Goal: Transaction & Acquisition: Purchase product/service

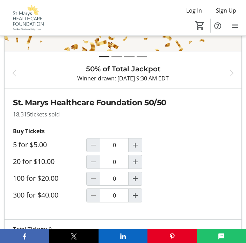
scroll to position [414, 0]
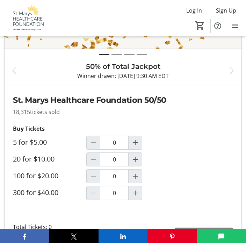
click at [137, 155] on mat-icon "Increment by one" at bounding box center [135, 159] width 8 height 8
click at [98, 153] on span "Decrement by one" at bounding box center [93, 159] width 13 height 13
type input "0"
click at [134, 172] on mat-icon "Increment by one" at bounding box center [135, 176] width 8 height 8
type input "1"
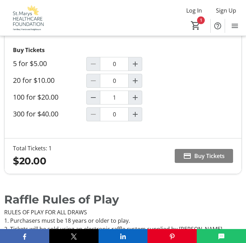
scroll to position [496, 0]
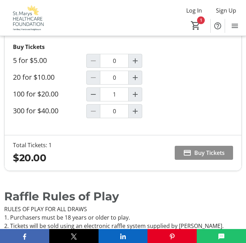
click at [209, 147] on span at bounding box center [204, 152] width 58 height 17
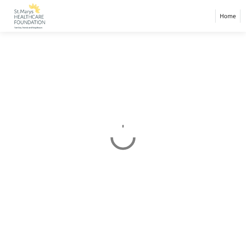
select select "CA"
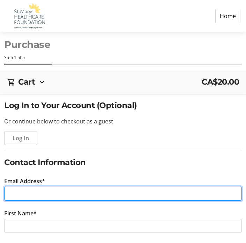
click at [14, 200] on input "Email Address*" at bounding box center [123, 194] width 238 height 14
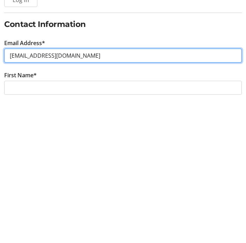
type input "[EMAIL_ADDRESS][DOMAIN_NAME]"
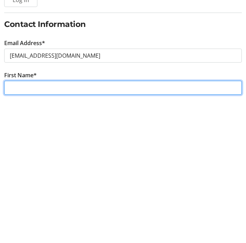
click at [14, 219] on input "First Name*" at bounding box center [123, 226] width 238 height 14
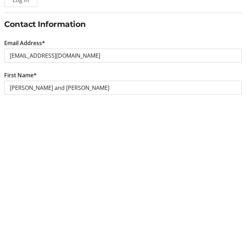
scroll to position [139, 0]
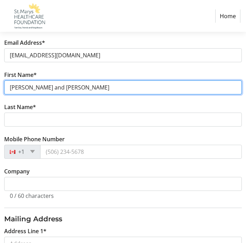
type input "[PERSON_NAME] and [PERSON_NAME]"
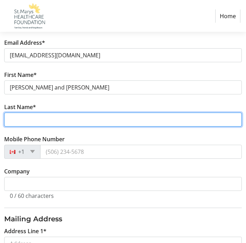
click at [15, 122] on input "Last Name*" at bounding box center [123, 120] width 238 height 14
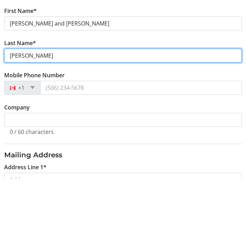
type input "[PERSON_NAME]"
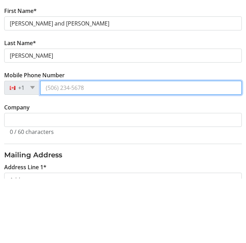
click at [47, 145] on input "Mobile Phone Number" at bounding box center [141, 152] width 202 height 14
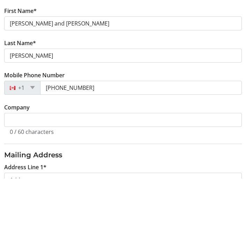
scroll to position [203, 0]
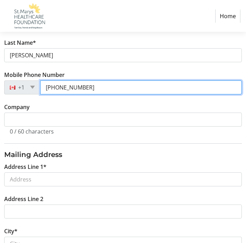
type input "[PHONE_NUMBER]"
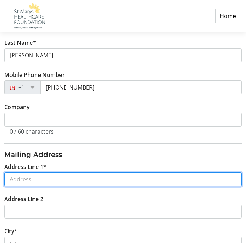
click at [15, 177] on input "Address Line 1*" at bounding box center [123, 179] width 238 height 14
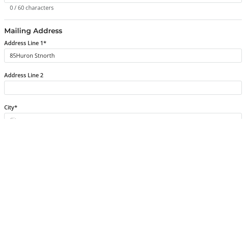
scroll to position [327, 0]
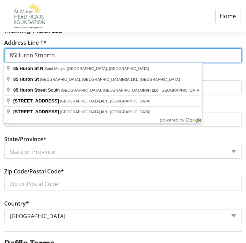
type input "85Huron Stnorth"
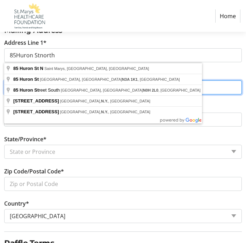
click at [218, 86] on input "Address Line 2" at bounding box center [123, 87] width 238 height 14
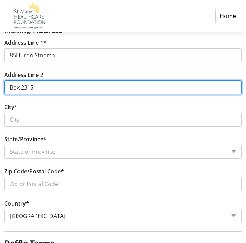
type input "Box 2315"
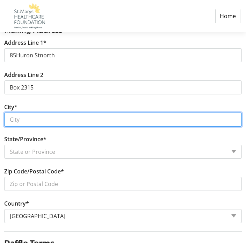
click at [11, 126] on input "City*" at bounding box center [123, 120] width 238 height 14
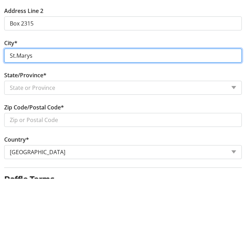
type input "St.Marys"
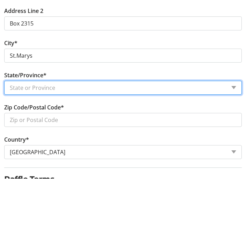
click at [16, 145] on select "State or Province State or Province [GEOGRAPHIC_DATA] [GEOGRAPHIC_DATA] [GEOGRA…" at bounding box center [123, 152] width 238 height 14
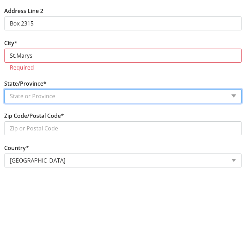
scroll to position [392, 0]
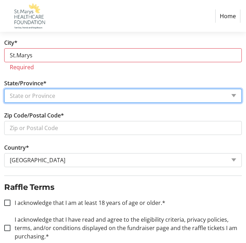
select select "ON"
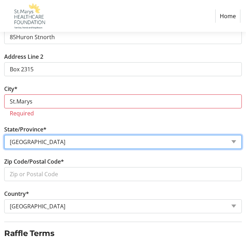
scroll to position [345, 0]
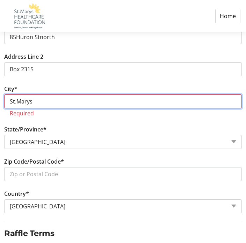
click at [16, 105] on input "St.Marys" at bounding box center [123, 102] width 238 height 14
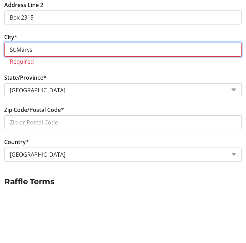
click at [39, 95] on input "St.Marys" at bounding box center [123, 102] width 238 height 14
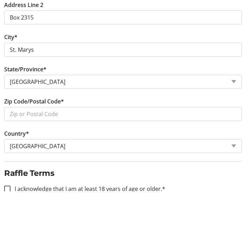
scroll to position [397, 0]
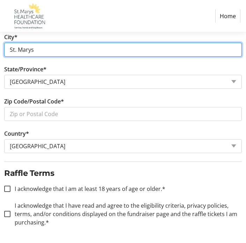
type input "St. Marys"
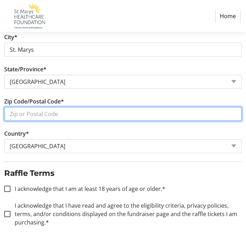
click at [17, 117] on input "Zip Code/Postal Code*" at bounding box center [123, 114] width 238 height 14
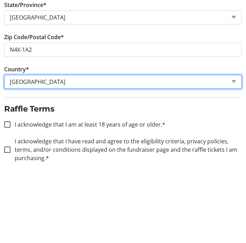
click at [27, 130] on tr-form-field "Country* Country Country [GEOGRAPHIC_DATA] [GEOGRAPHIC_DATA] [GEOGRAPHIC_DATA] …" at bounding box center [123, 146] width 238 height 32
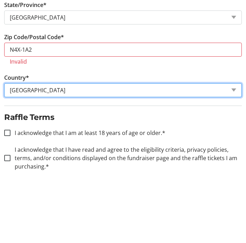
scroll to position [430, 0]
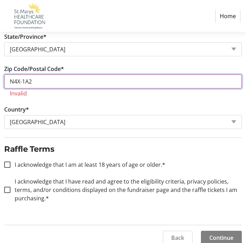
click at [36, 82] on input "N4X-1A2" at bounding box center [123, 82] width 238 height 14
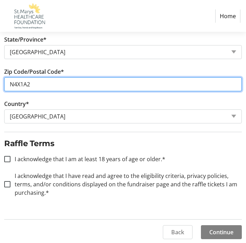
scroll to position [427, 0]
type input "N4X1A2"
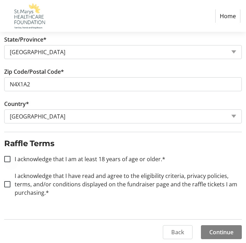
click at [10, 165] on div at bounding box center [7, 159] width 17 height 17
checkbox input "true"
click at [6, 193] on div at bounding box center [7, 184] width 17 height 17
checkbox input "true"
click at [227, 231] on span at bounding box center [221, 232] width 41 height 17
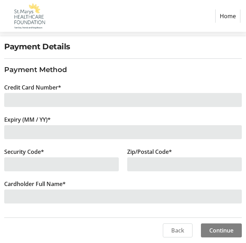
scroll to position [12, 0]
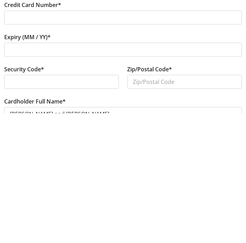
click at [9, 205] on div at bounding box center [61, 212] width 115 height 14
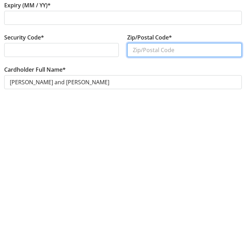
click at [135, 185] on input "Zip/Postal Code*" at bounding box center [184, 192] width 115 height 14
type input "N4x1a2"
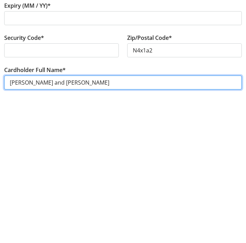
click at [84, 217] on input "[PERSON_NAME] and [PERSON_NAME]" at bounding box center [123, 224] width 238 height 14
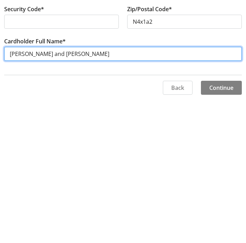
scroll to position [59, 0]
type input "Rich"
type input "[PERSON_NAME]"
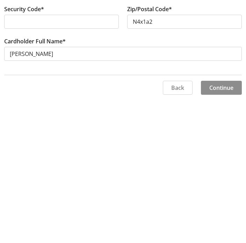
click at [221, 226] on span "Continue" at bounding box center [222, 230] width 24 height 8
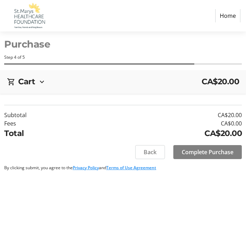
scroll to position [12, 0]
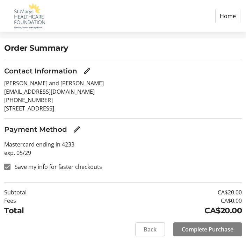
scroll to position [57, 0]
click at [212, 231] on span "Complete Purchase" at bounding box center [208, 230] width 52 height 8
